Goal: Entertainment & Leisure: Consume media (video, audio)

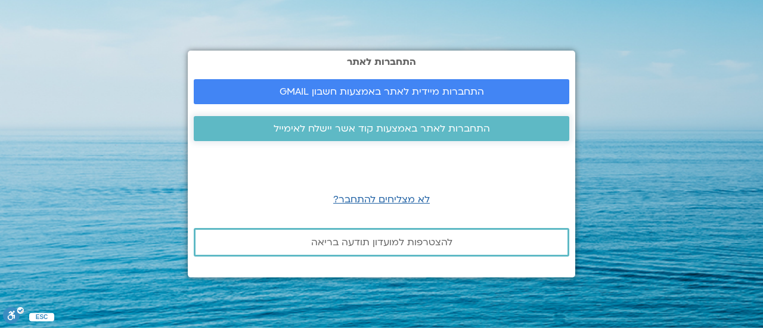
click at [396, 126] on span "התחברות לאתר באמצעות קוד אשר יישלח לאימייל" at bounding box center [382, 128] width 216 height 11
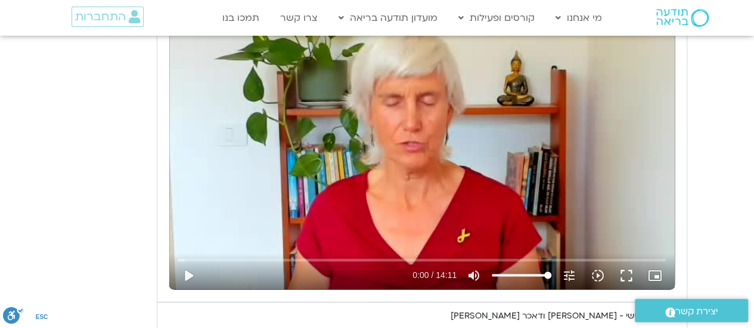
scroll to position [1128, 0]
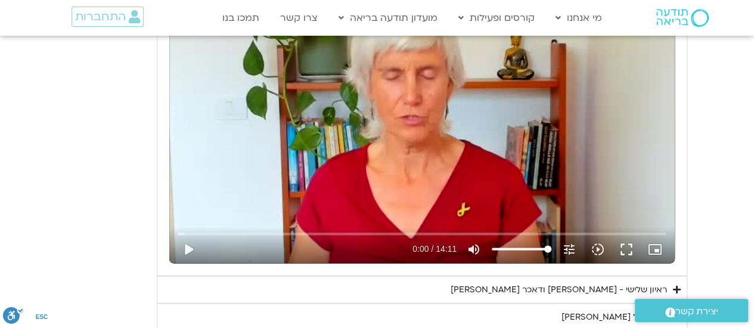
click at [670, 283] on summary "ראיון שלישי - טארה בראך ודאכר קלטנר" at bounding box center [422, 289] width 530 height 27
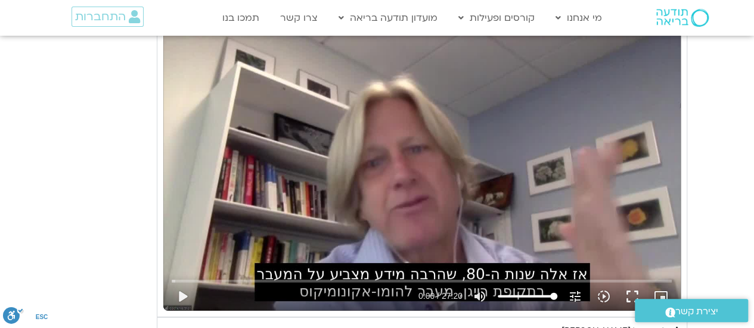
scroll to position [1426, 0]
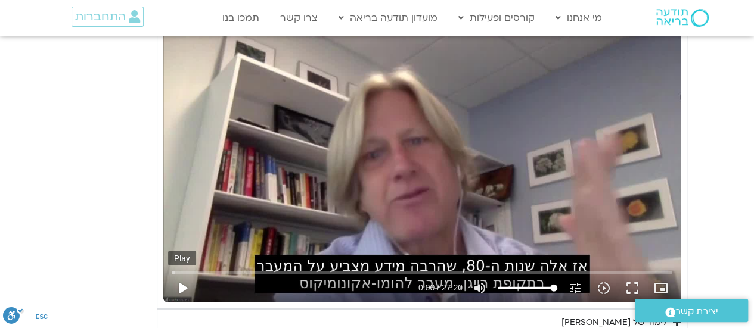
click at [176, 286] on button "play_arrow" at bounding box center [182, 288] width 29 height 29
click at [188, 278] on button "pause" at bounding box center [182, 288] width 29 height 29
type input "17.444436"
